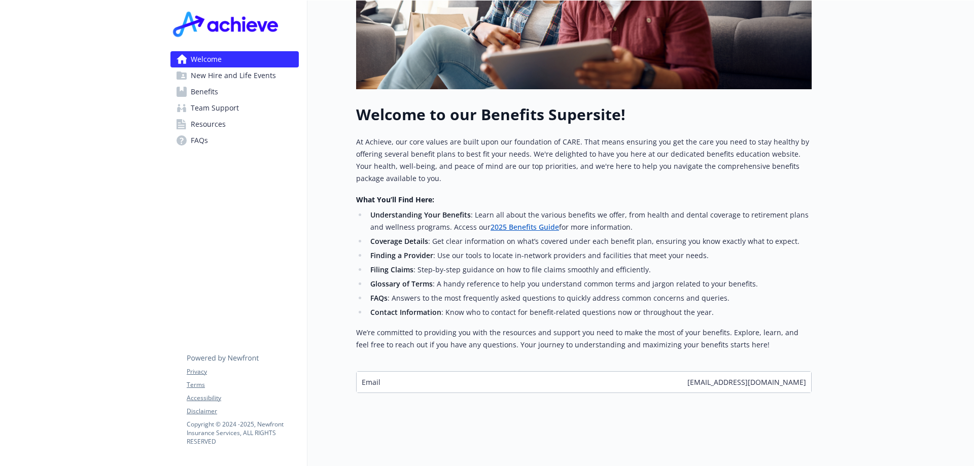
scroll to position [63, 0]
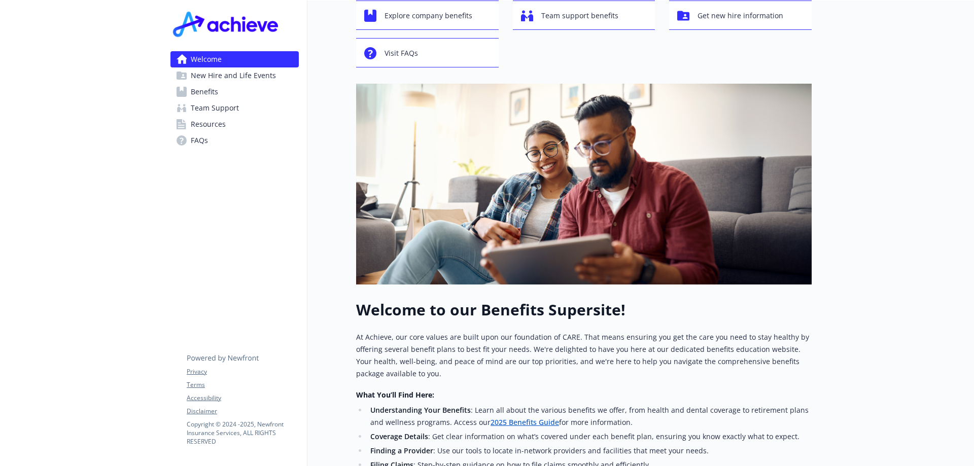
click at [221, 91] on link "Benefits" at bounding box center [234, 92] width 128 height 16
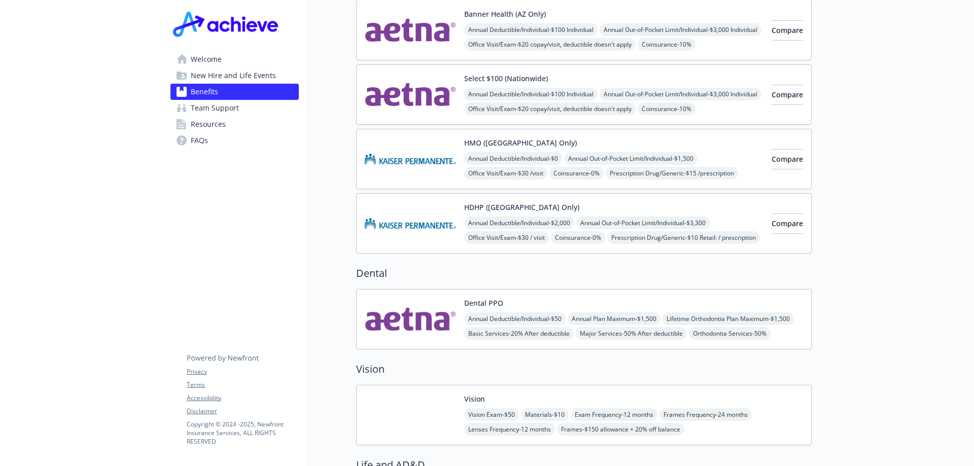
scroll to position [519, 0]
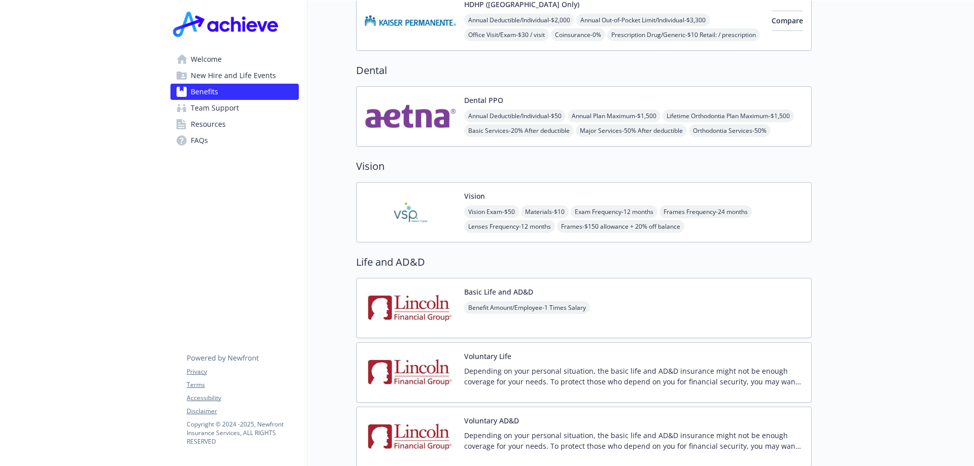
click at [433, 200] on img at bounding box center [410, 212] width 91 height 43
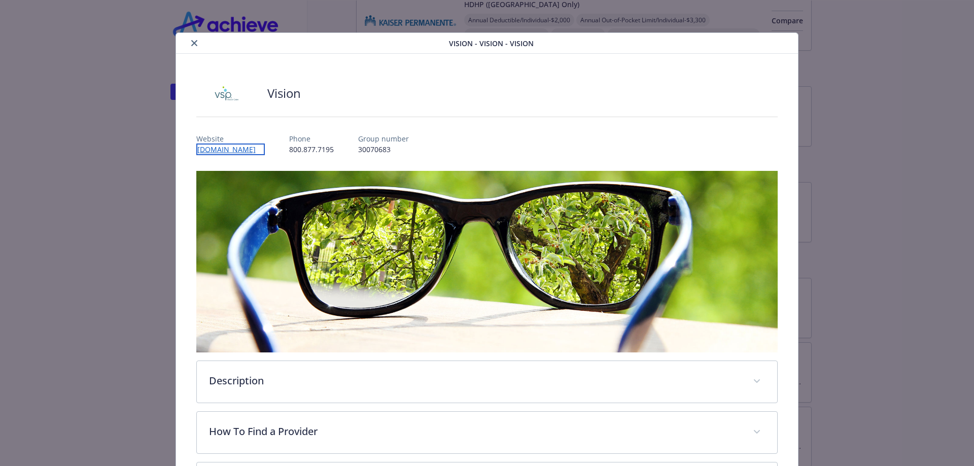
click at [228, 154] on link "[DOMAIN_NAME]" at bounding box center [230, 150] width 68 height 12
drag, startPoint x: 381, startPoint y: 150, endPoint x: 343, endPoint y: 148, distance: 37.6
click at [356, 148] on p "30070683" at bounding box center [381, 149] width 51 height 11
copy p "30070683"
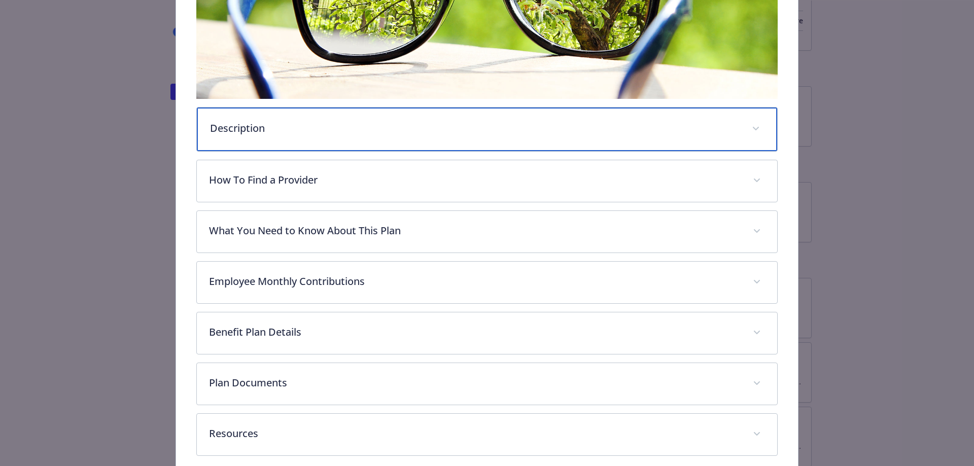
click at [314, 136] on div "Description" at bounding box center [487, 130] width 581 height 44
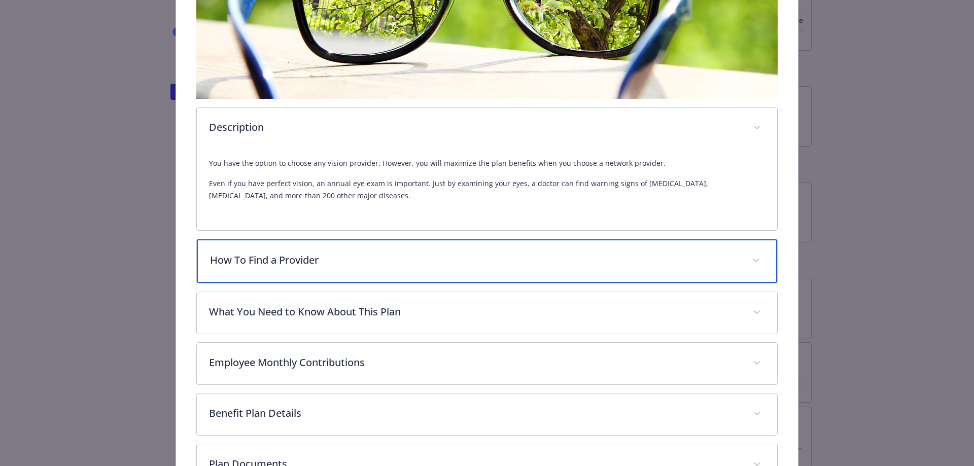
click at [390, 262] on p "How To Find a Provider" at bounding box center [475, 260] width 530 height 15
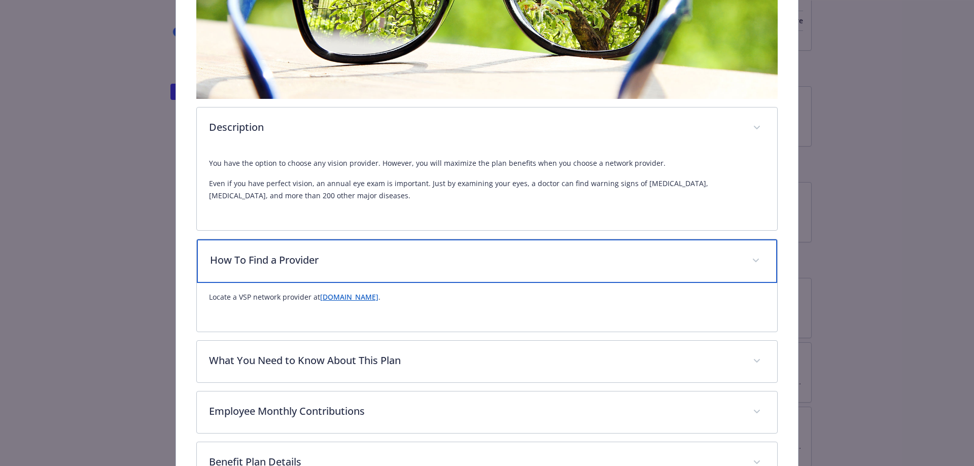
scroll to position [429, 0]
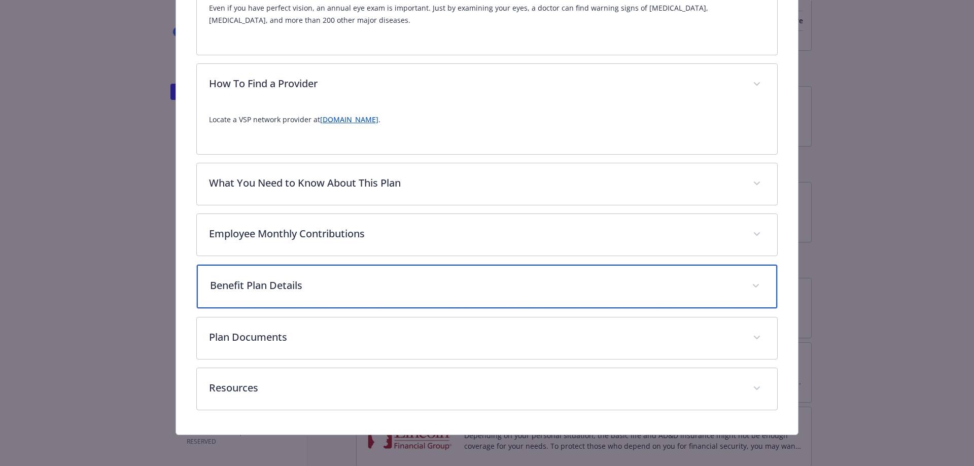
click at [336, 279] on p "Benefit Plan Details" at bounding box center [475, 285] width 530 height 15
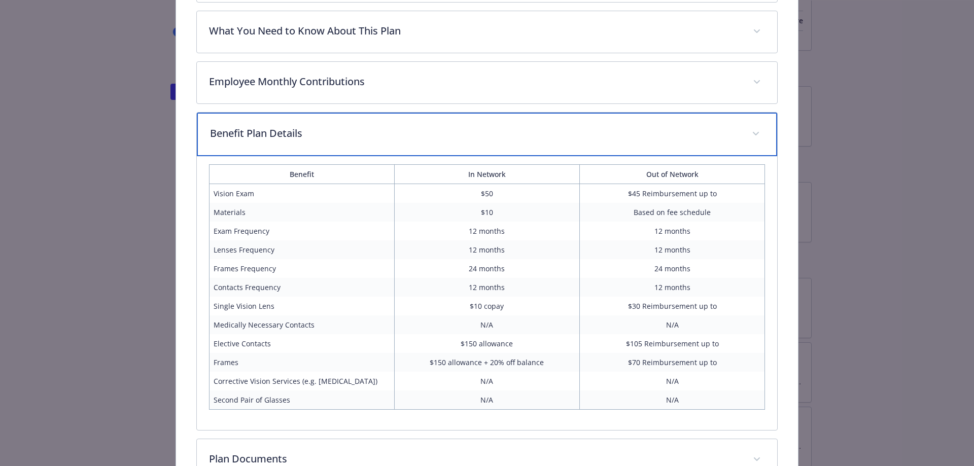
scroll to position [703, 0]
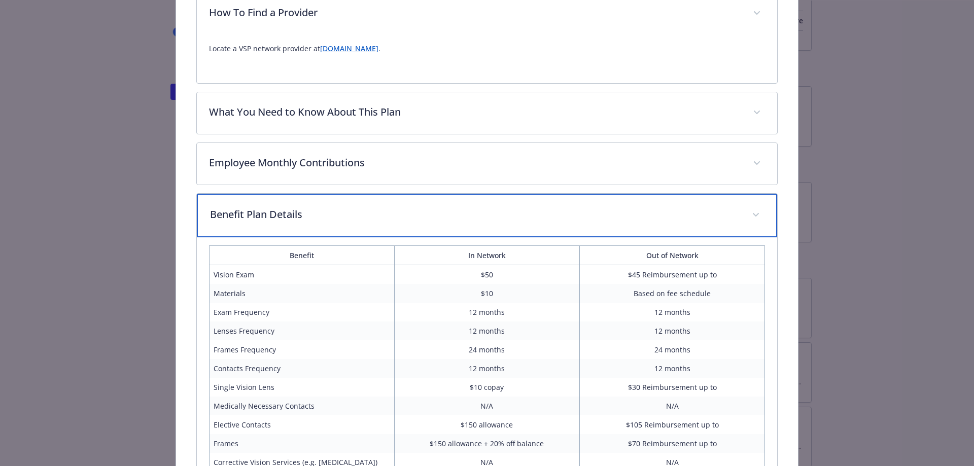
click at [421, 211] on p "Benefit Plan Details" at bounding box center [475, 214] width 530 height 15
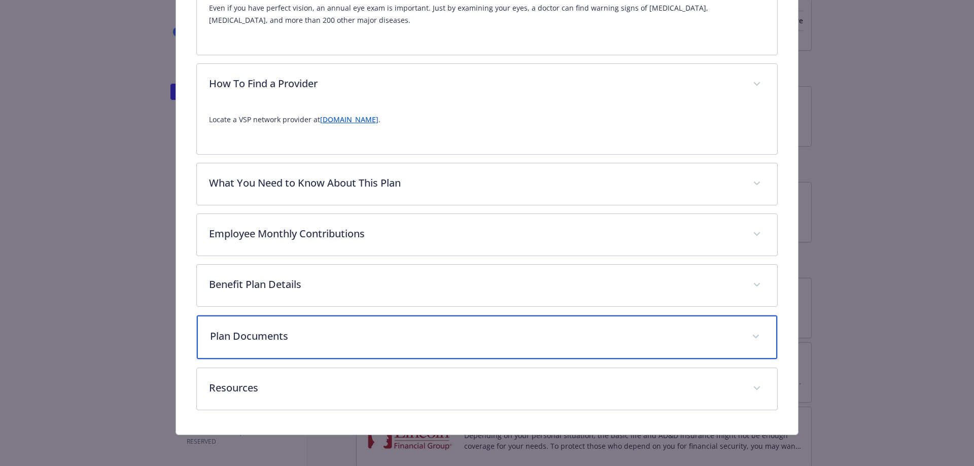
click at [296, 350] on div "Plan Documents" at bounding box center [487, 337] width 581 height 44
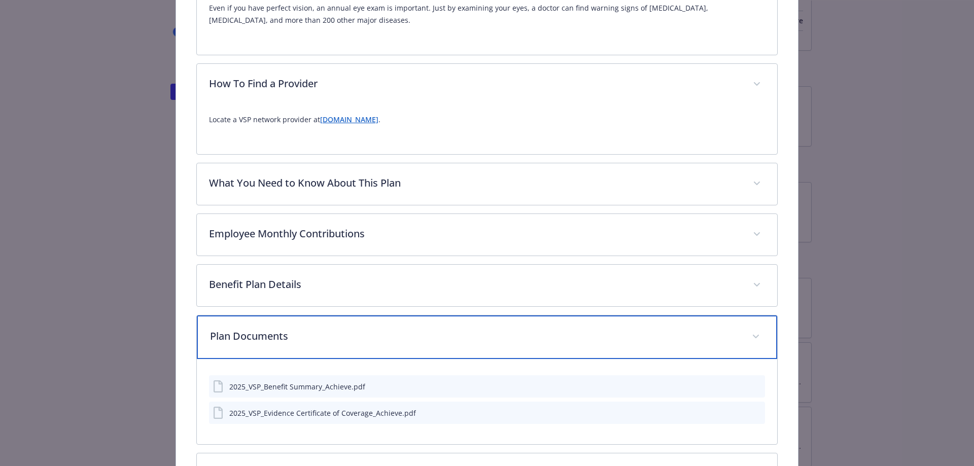
scroll to position [514, 0]
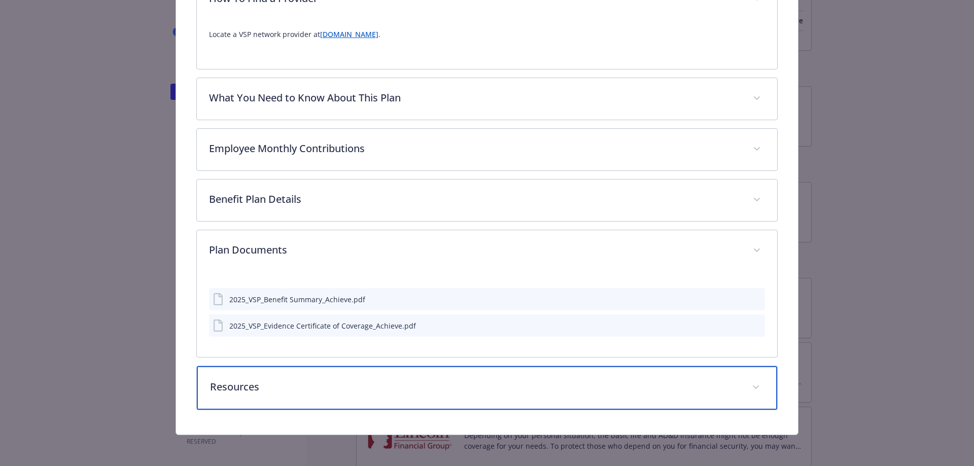
click at [379, 394] on div "Resources" at bounding box center [487, 388] width 581 height 44
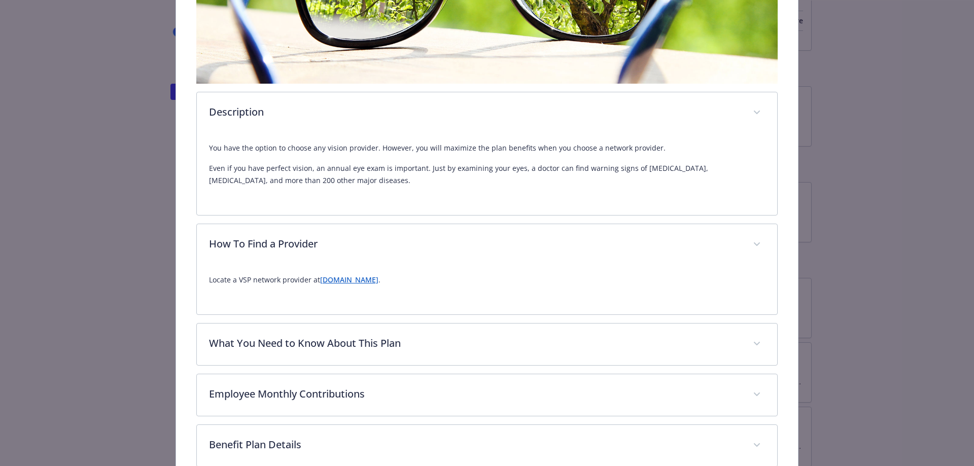
scroll to position [15, 0]
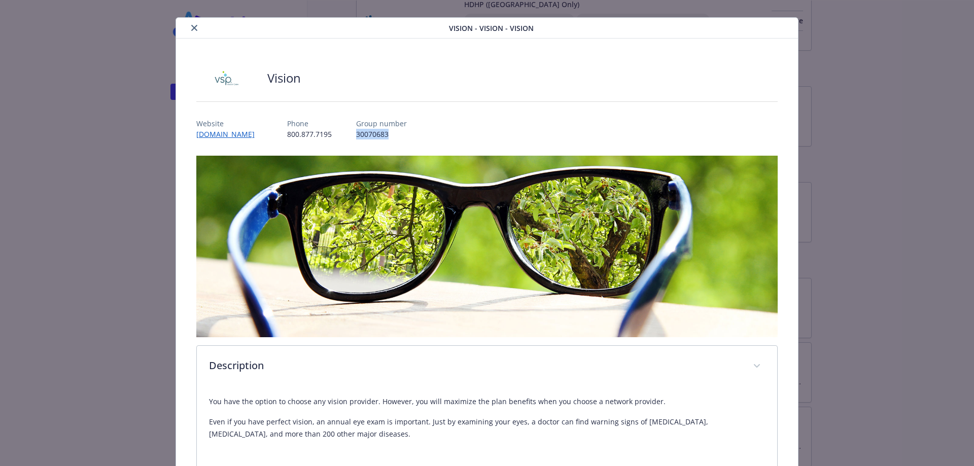
drag, startPoint x: 378, startPoint y: 133, endPoint x: 341, endPoint y: 134, distance: 37.0
click at [341, 133] on div "Website [DOMAIN_NAME] Phone [PHONE_NUMBER] Group number 30070683" at bounding box center [487, 124] width 582 height 29
copy p "30070683"
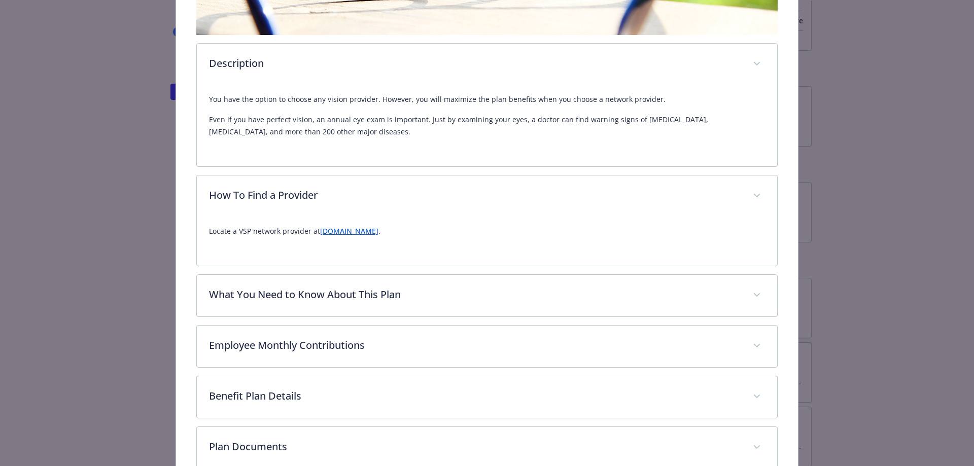
scroll to position [470, 0]
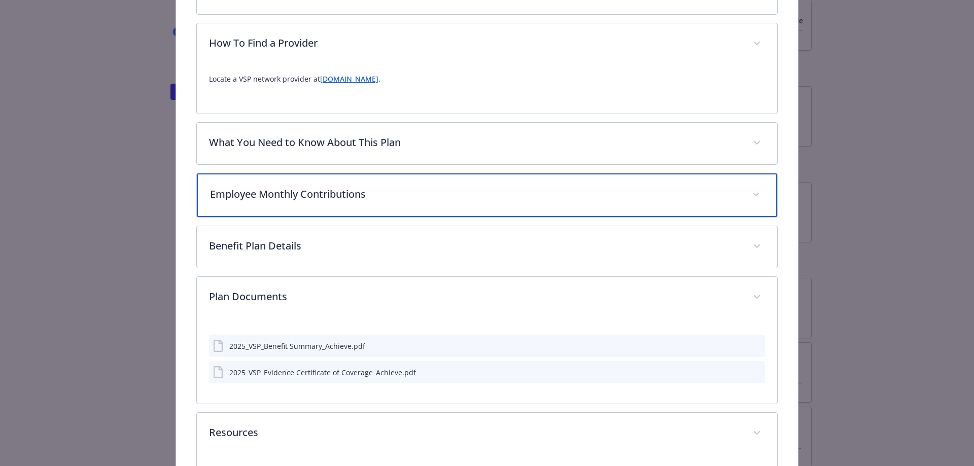
click at [339, 193] on p "Employee Monthly Contributions" at bounding box center [475, 194] width 530 height 15
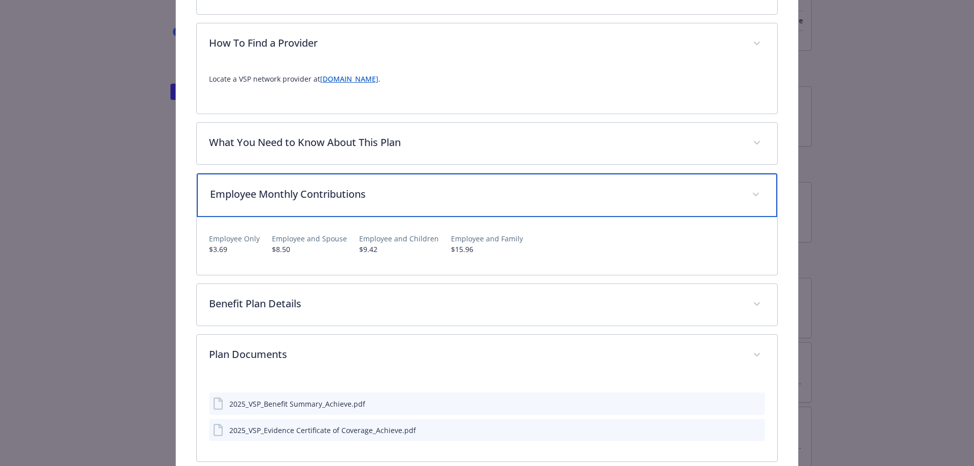
click at [347, 183] on div "Employee Monthly Contributions" at bounding box center [487, 195] width 581 height 44
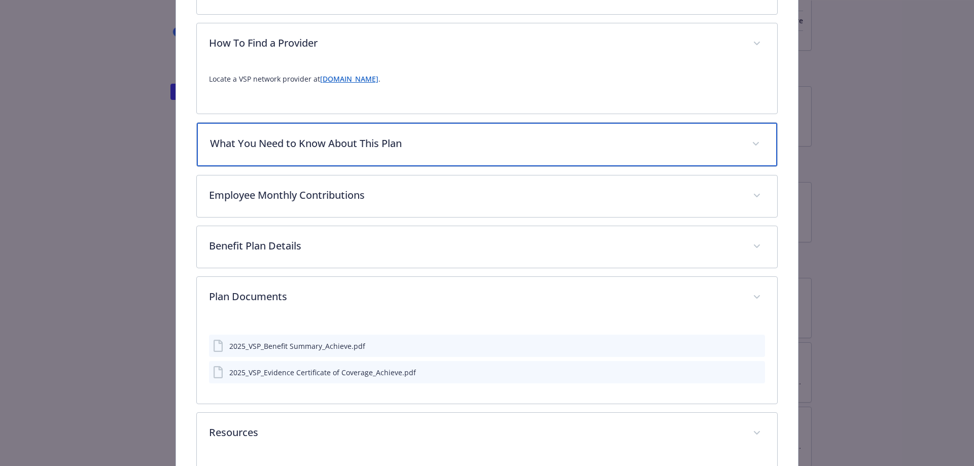
click at [348, 152] on div "What You Need to Know About This Plan" at bounding box center [487, 145] width 581 height 44
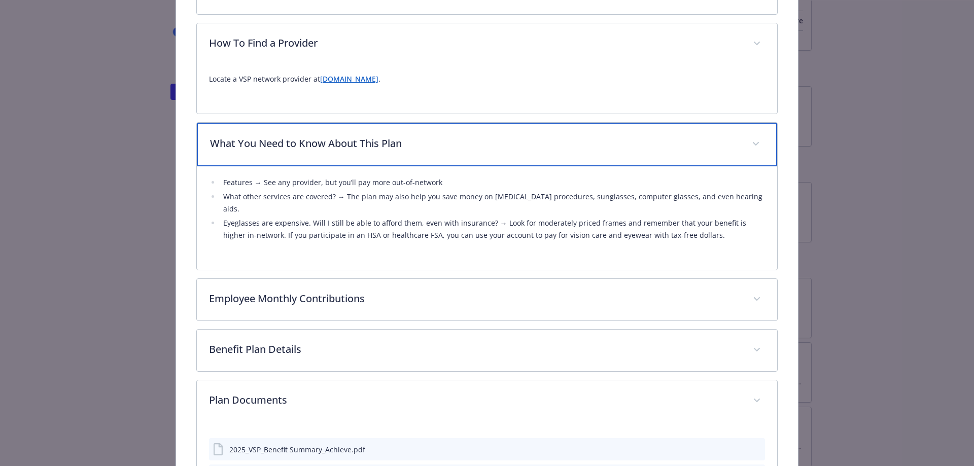
click at [349, 149] on p "What You Need to Know About This Plan" at bounding box center [475, 143] width 530 height 15
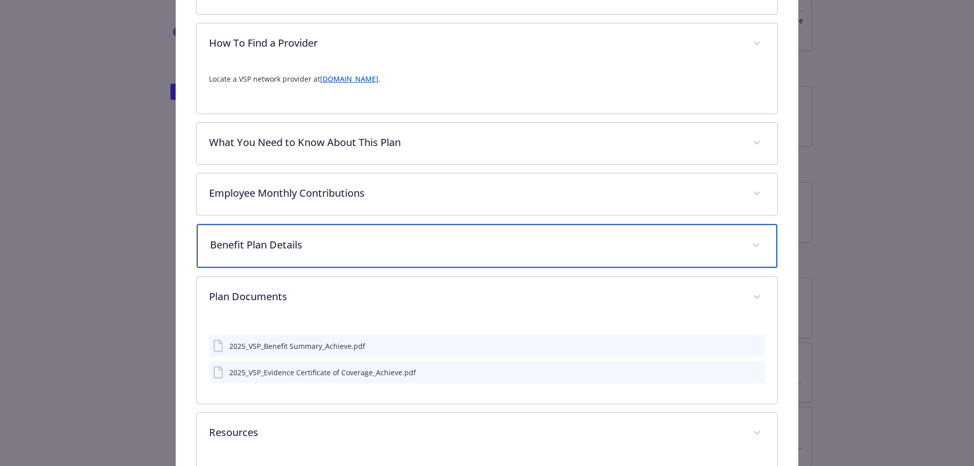
click at [312, 241] on p "Benefit Plan Details" at bounding box center [475, 244] width 530 height 15
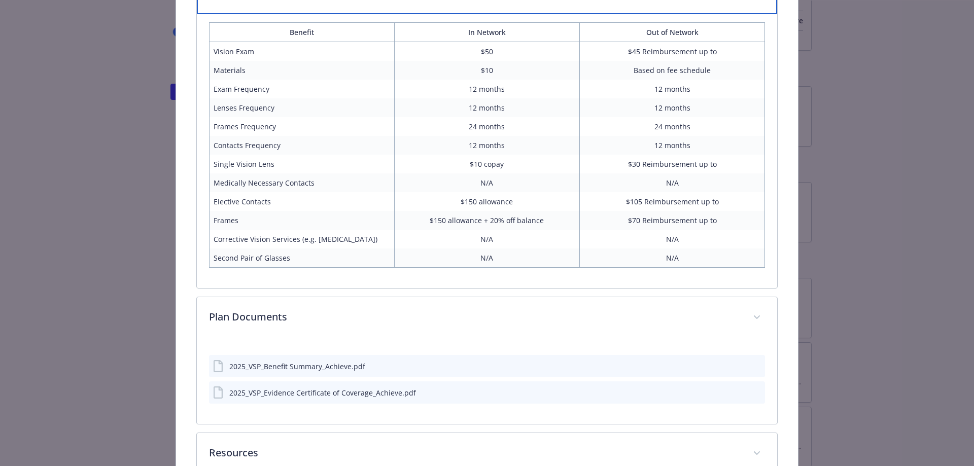
scroll to position [847, 0]
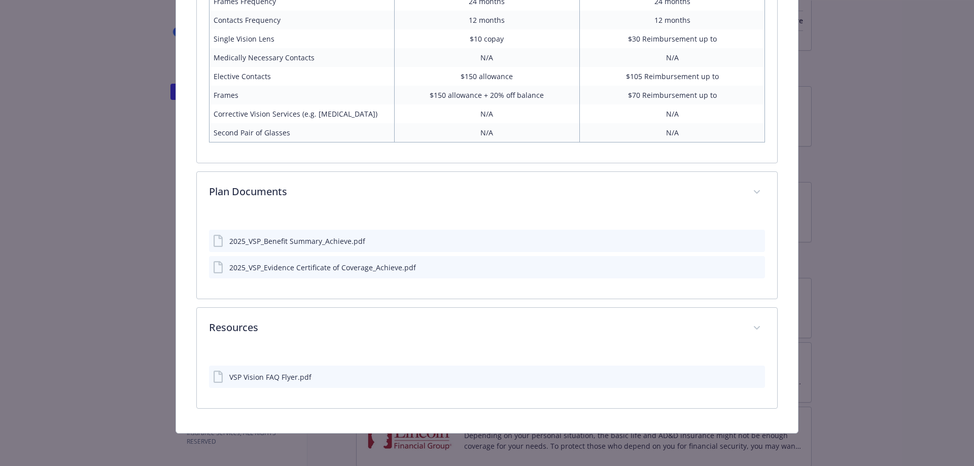
click at [326, 272] on div "2025_VSP_Evidence Certificate of Coverage_Achieve.pdf" at bounding box center [322, 267] width 187 height 11
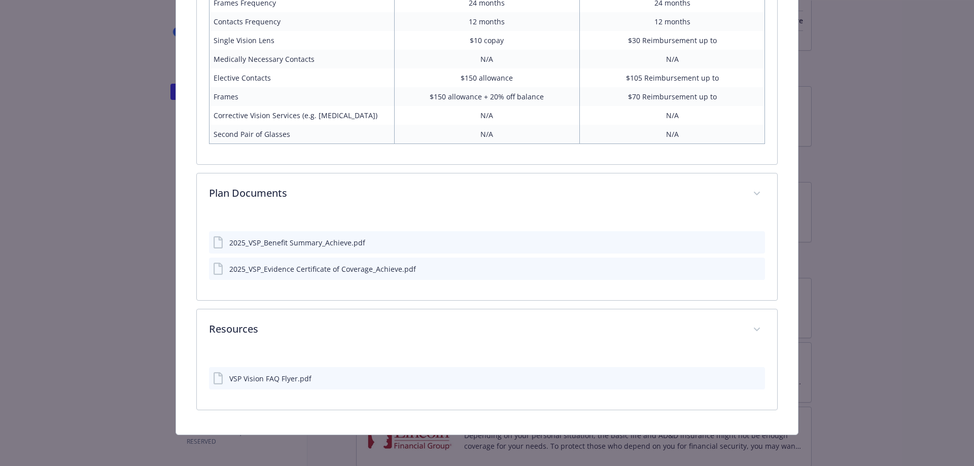
click at [331, 269] on div "2025_VSP_Evidence Certificate of Coverage_Achieve.pdf" at bounding box center [322, 269] width 187 height 11
click at [735, 267] on icon "download file" at bounding box center [738, 267] width 7 height 6
click at [752, 237] on button "details for plan Vision - Vision - Vision" at bounding box center [756, 242] width 9 height 11
click at [751, 238] on icon "preview file" at bounding box center [755, 241] width 9 height 7
